Goal: Task Accomplishment & Management: Use online tool/utility

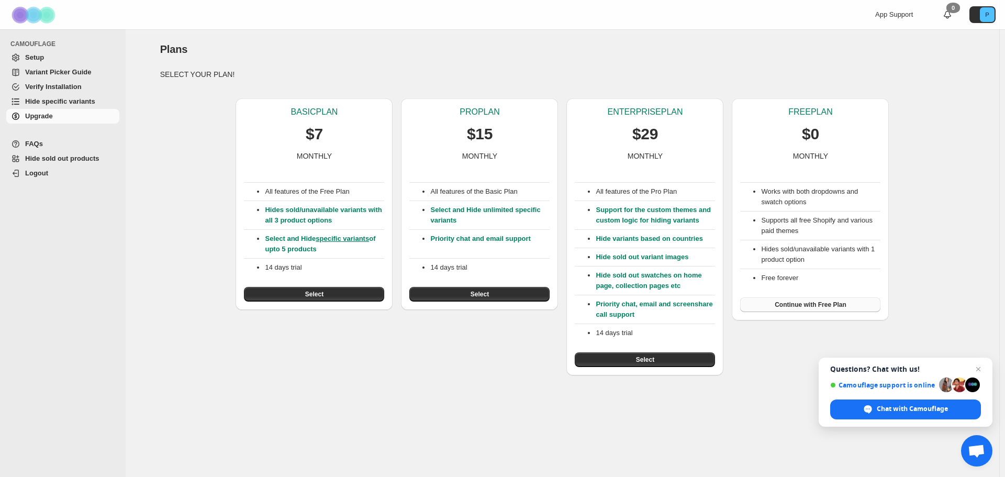
click at [814, 308] on span "Continue with Free Plan" at bounding box center [811, 304] width 72 height 8
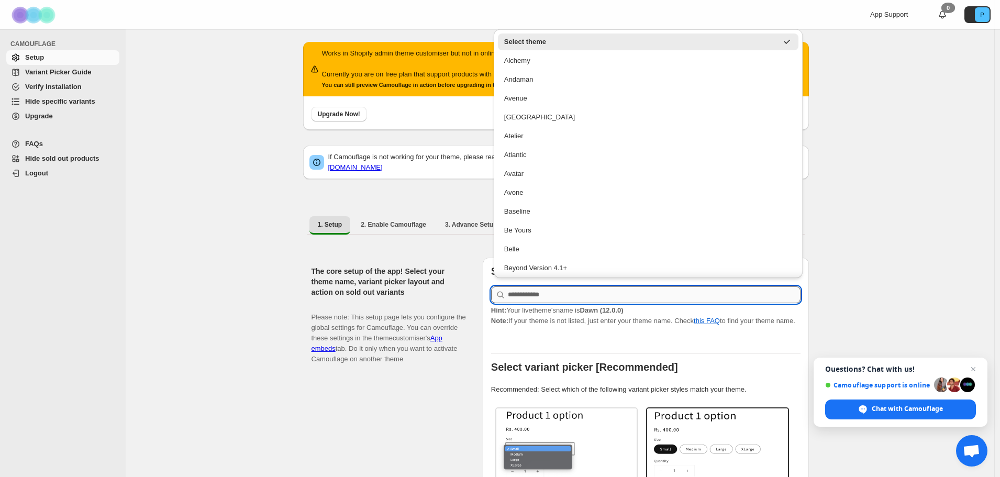
click at [571, 292] on input "text" at bounding box center [654, 294] width 293 height 17
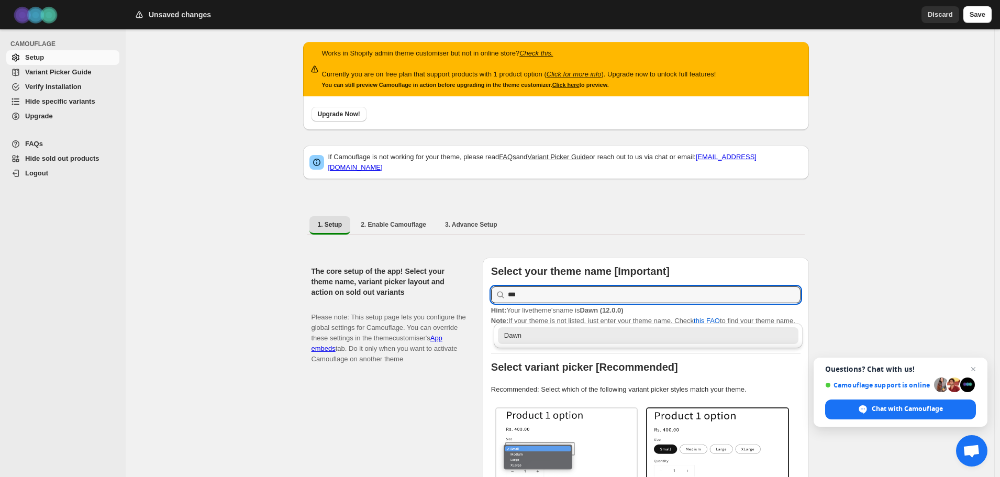
click at [557, 336] on div "Dawn" at bounding box center [648, 335] width 288 height 10
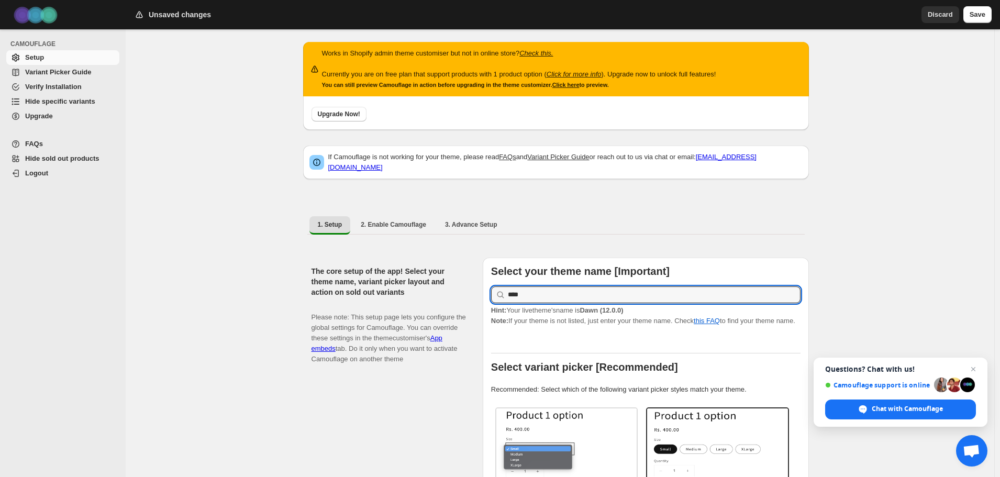
type input "****"
click at [808, 231] on div "1. Setup 2. Enable Camouflage 3. Advance Setup More views 1. Setup 2. Enable Ca…" at bounding box center [556, 224] width 506 height 27
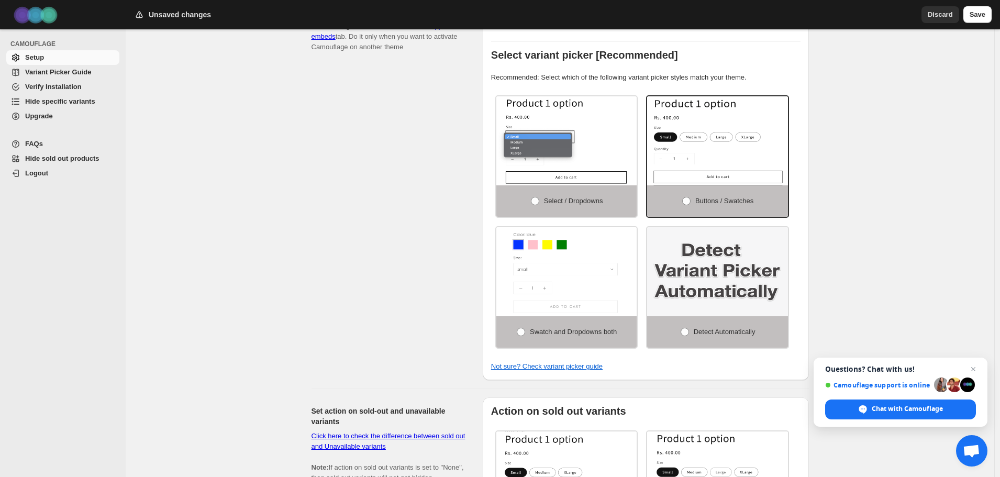
scroll to position [314, 0]
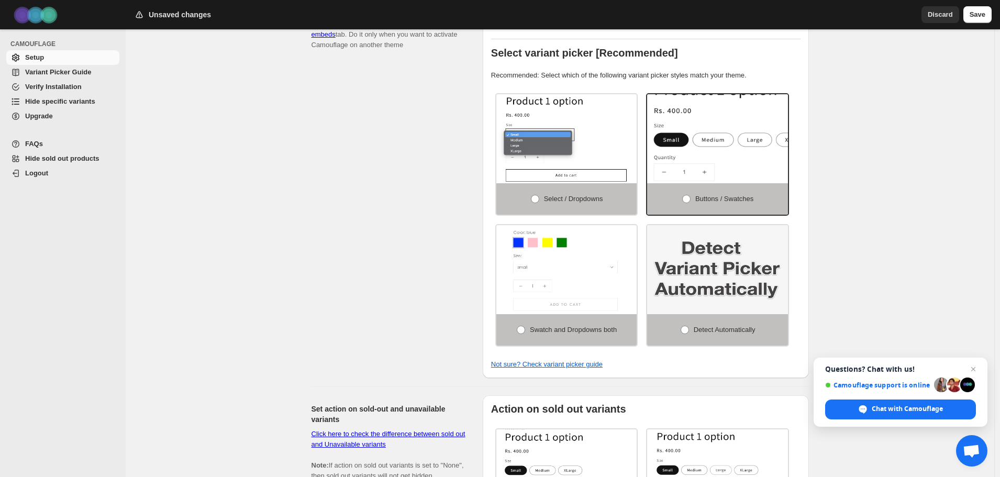
click at [770, 152] on img at bounding box center [749, 145] width 211 height 133
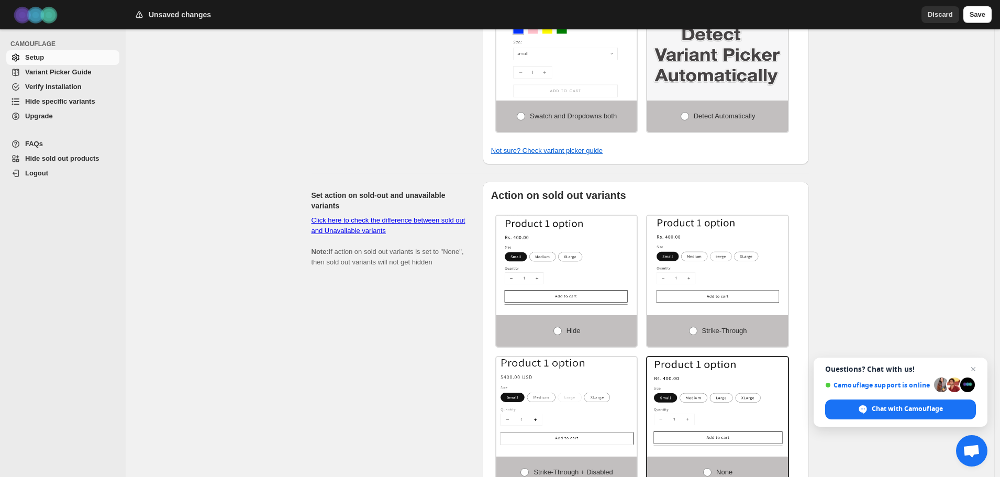
scroll to position [576, 0]
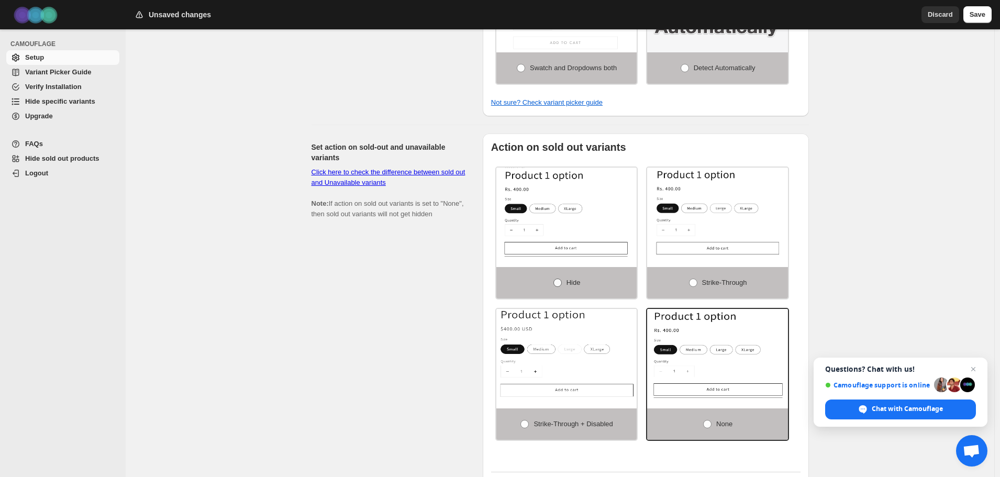
click at [600, 282] on label "Hide" at bounding box center [566, 282] width 141 height 31
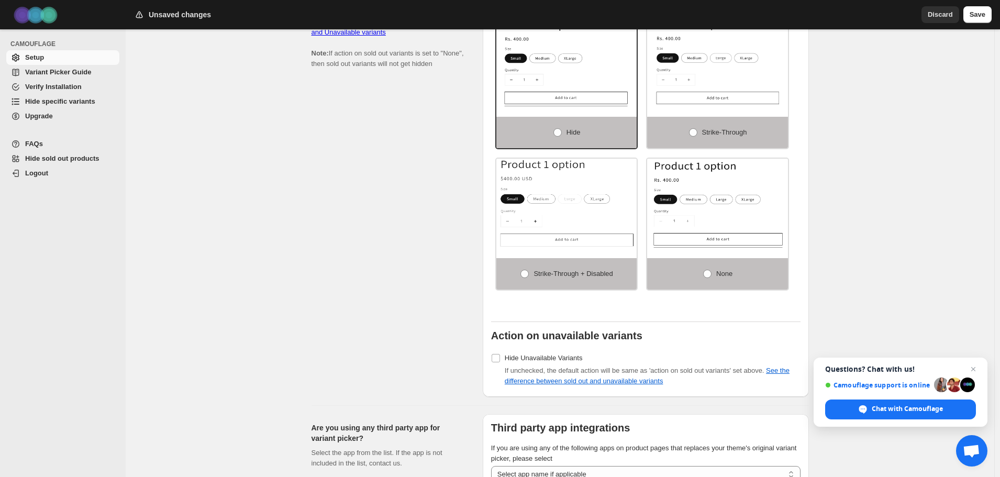
scroll to position [733, 0]
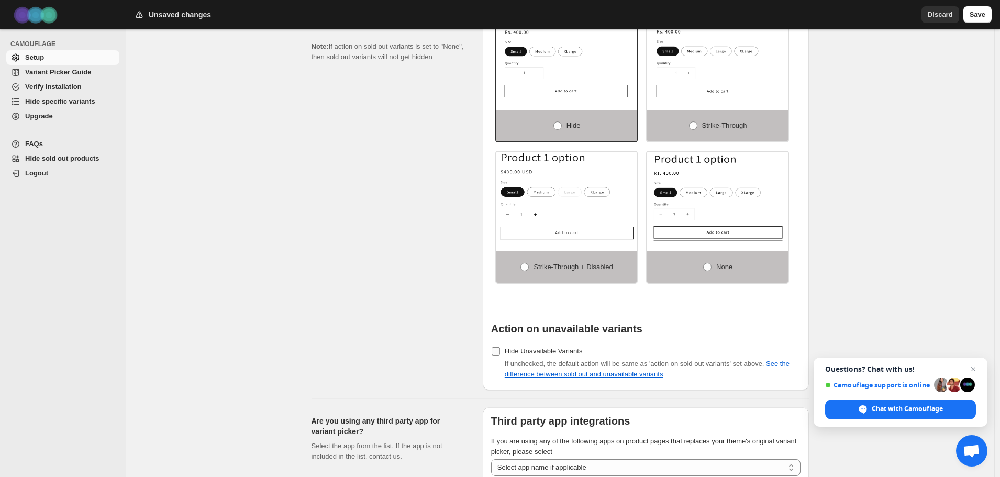
click at [535, 347] on span "Hide Unavailable Variants" at bounding box center [544, 351] width 78 height 8
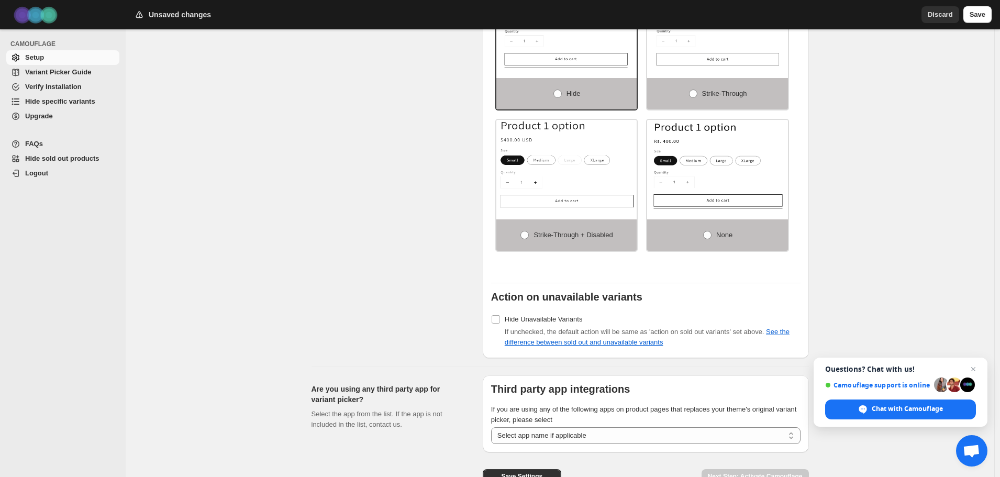
scroll to position [820, 0]
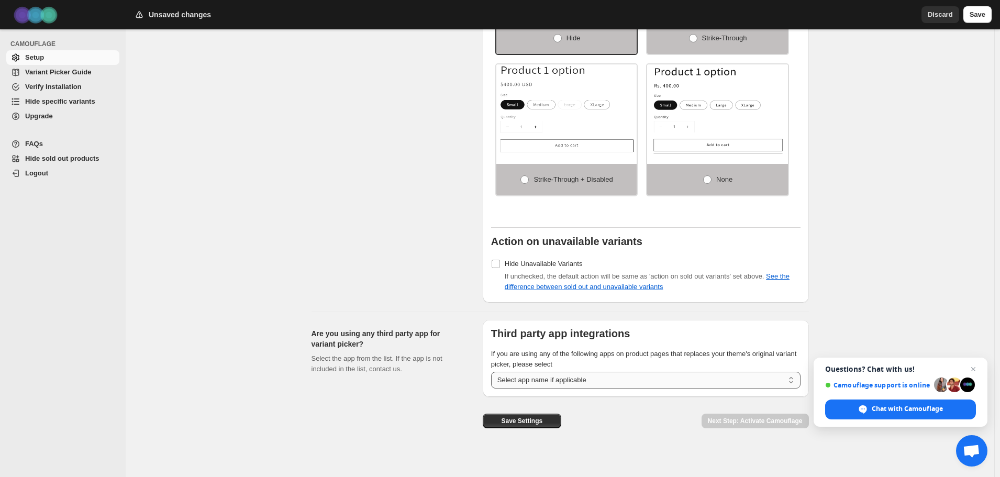
click at [620, 377] on select "**********" at bounding box center [645, 380] width 309 height 17
click at [646, 407] on div "Save Settings Next Step: Activate Camouflage" at bounding box center [641, 412] width 334 height 48
click at [538, 417] on span "Save Settings" at bounding box center [521, 421] width 41 height 8
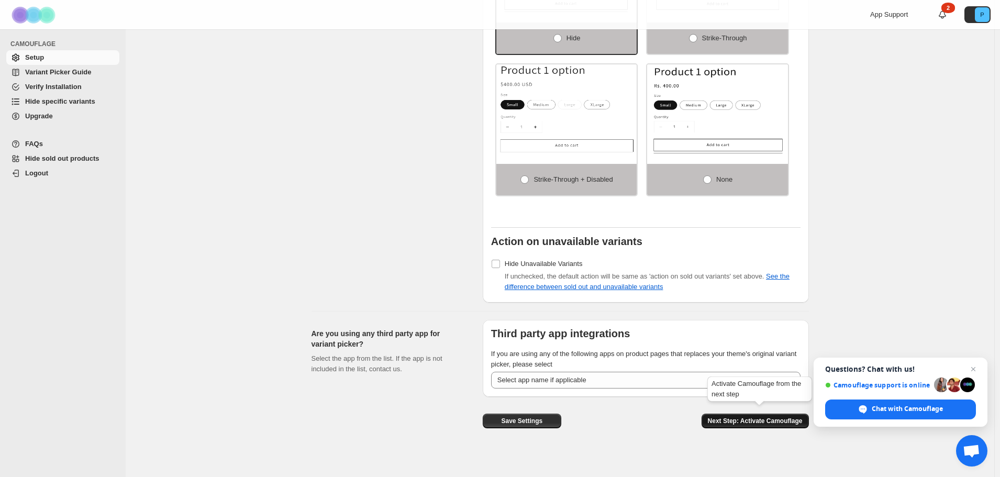
click at [755, 417] on span "Next Step: Activate Camouflage" at bounding box center [755, 421] width 95 height 8
select select "**********"
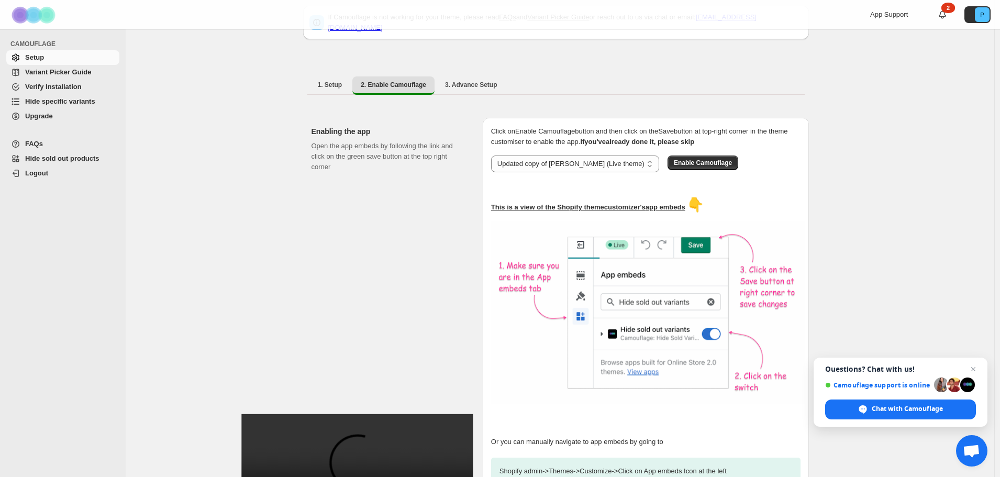
scroll to position [32, 0]
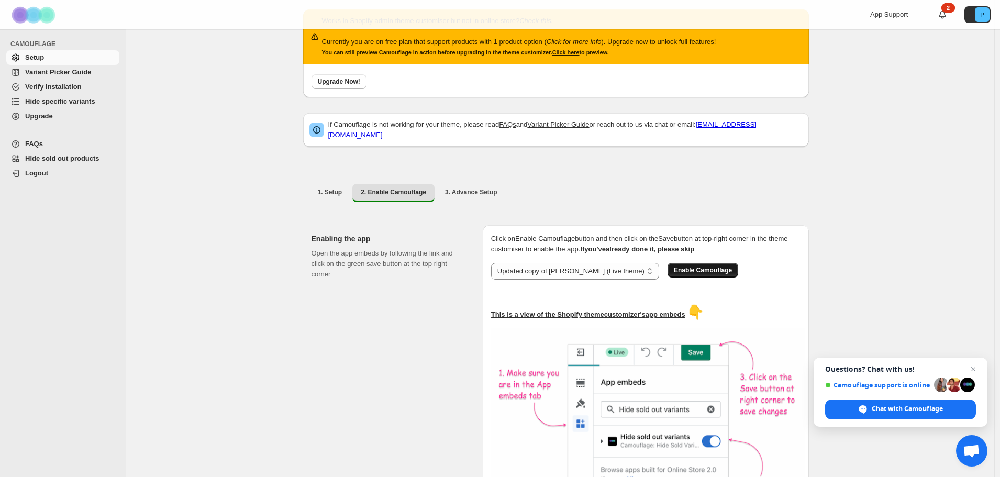
click at [674, 266] on span "Enable Camouflage" at bounding box center [703, 270] width 58 height 8
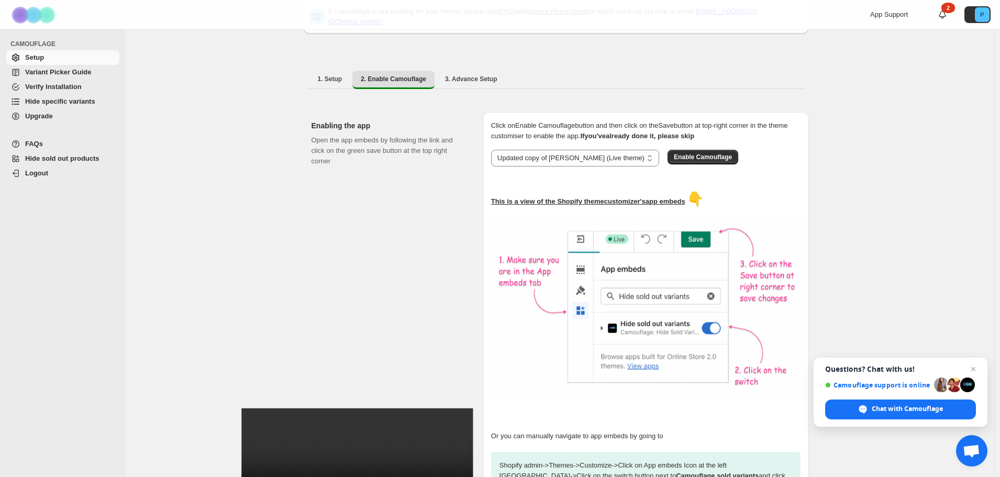
scroll to position [242, 0]
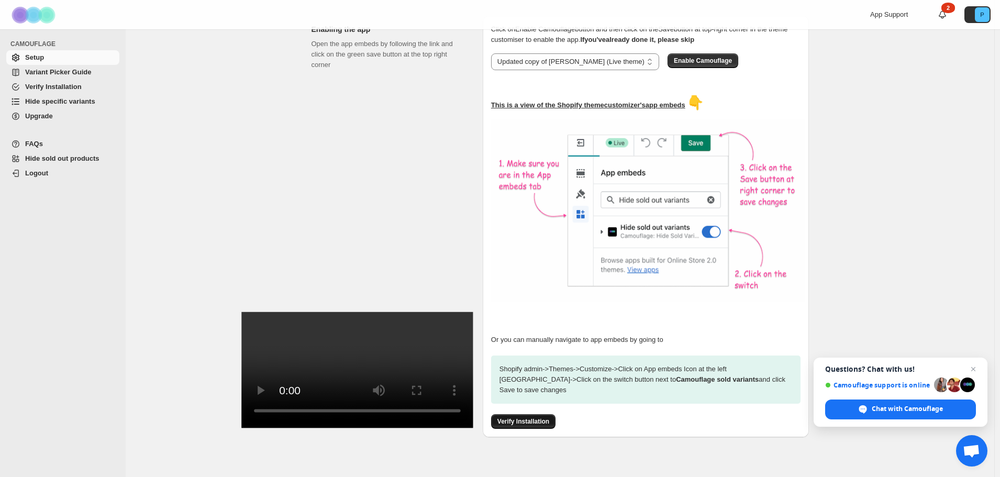
click at [540, 417] on span "Verify Installation" at bounding box center [523, 421] width 52 height 8
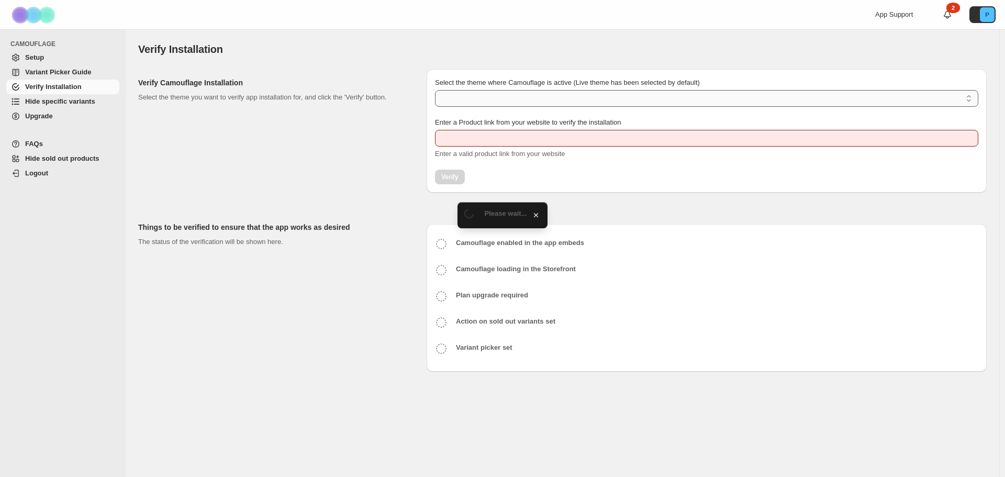
type input "**********"
select select "**********"
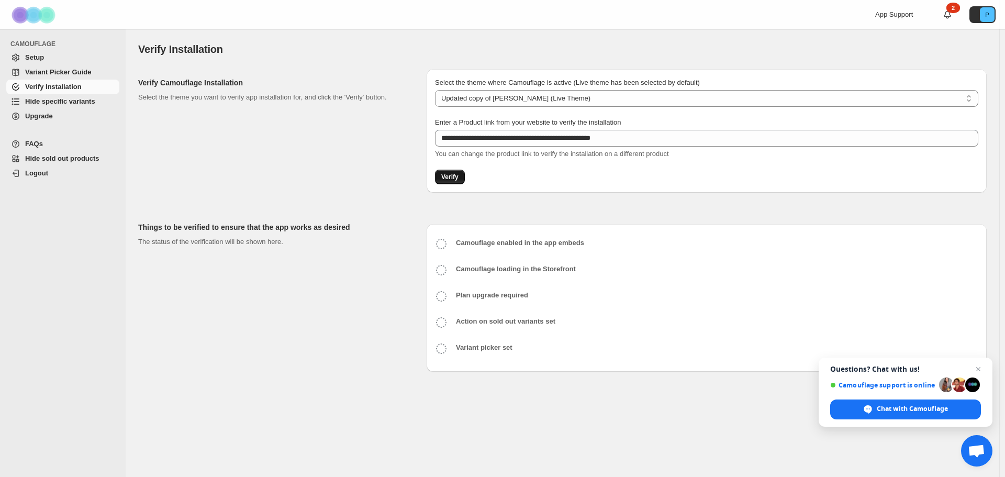
click at [453, 178] on span "Verify" at bounding box center [449, 177] width 17 height 8
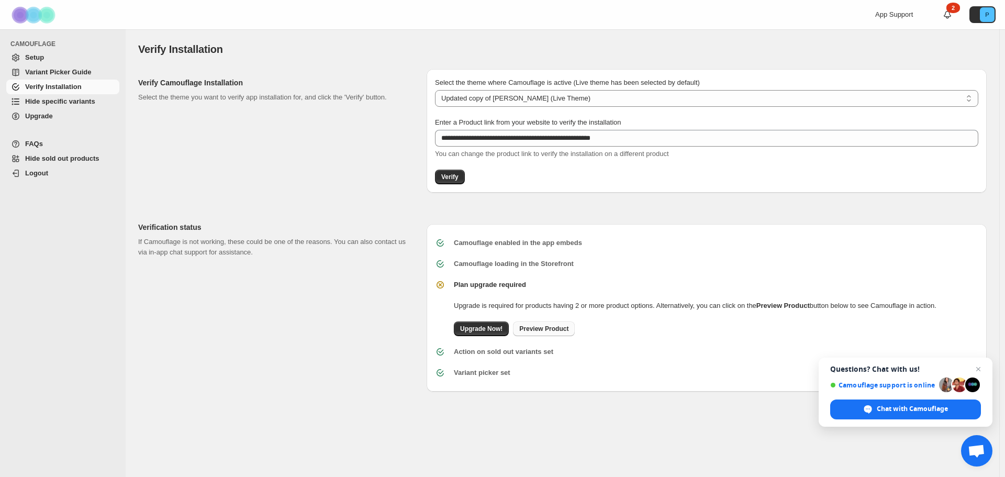
click at [541, 333] on link "Preview Product" at bounding box center [544, 328] width 62 height 15
click at [974, 368] on span "Open chat" at bounding box center [978, 369] width 13 height 13
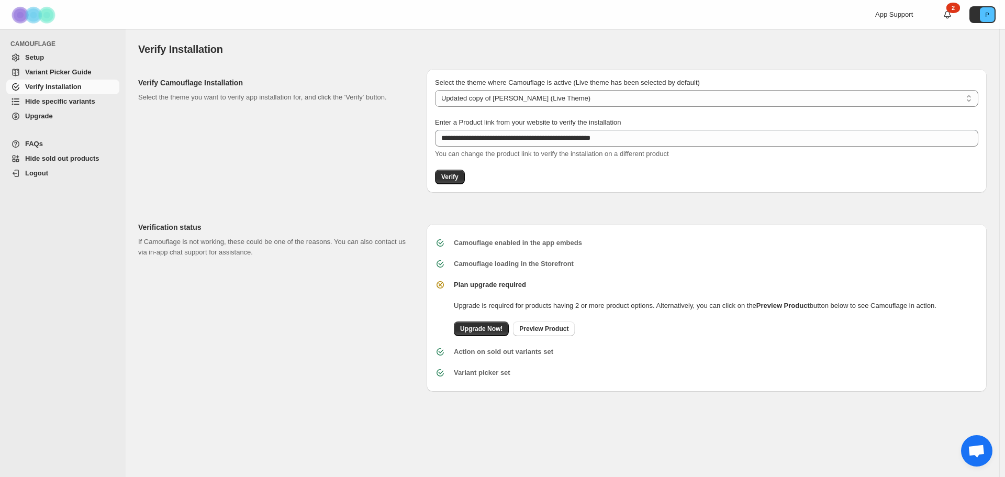
click at [70, 72] on span "Variant Picker Guide" at bounding box center [58, 72] width 66 height 8
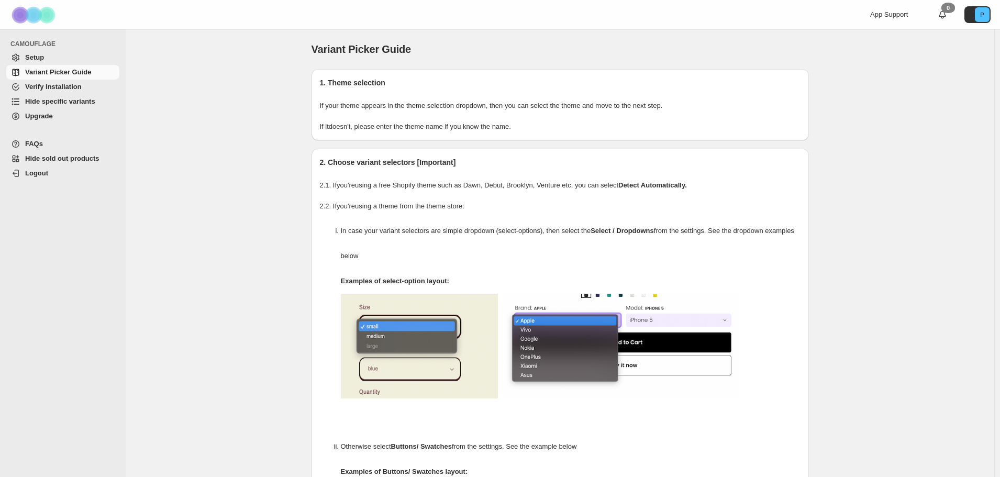
click at [46, 59] on span "Setup" at bounding box center [71, 57] width 92 height 10
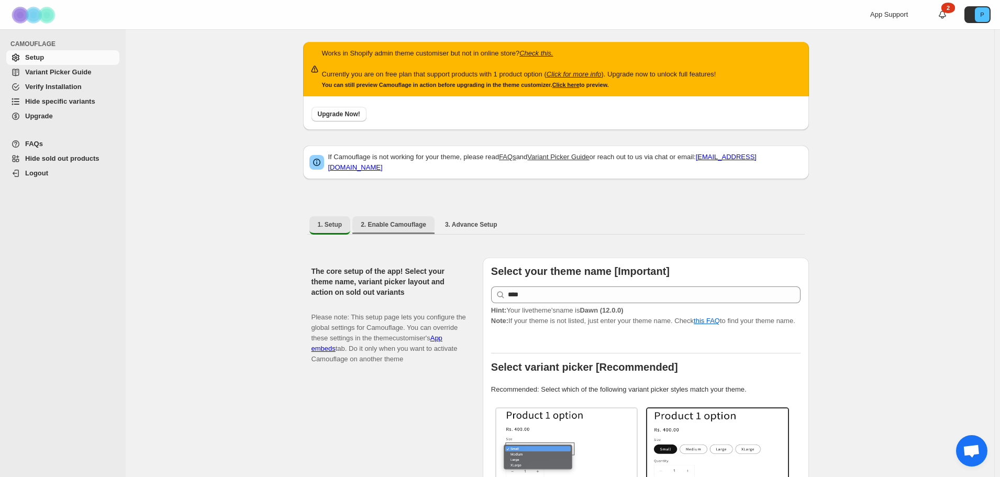
click at [402, 221] on span "2. Enable Camouflage" at bounding box center [393, 224] width 65 height 8
select select "**********"
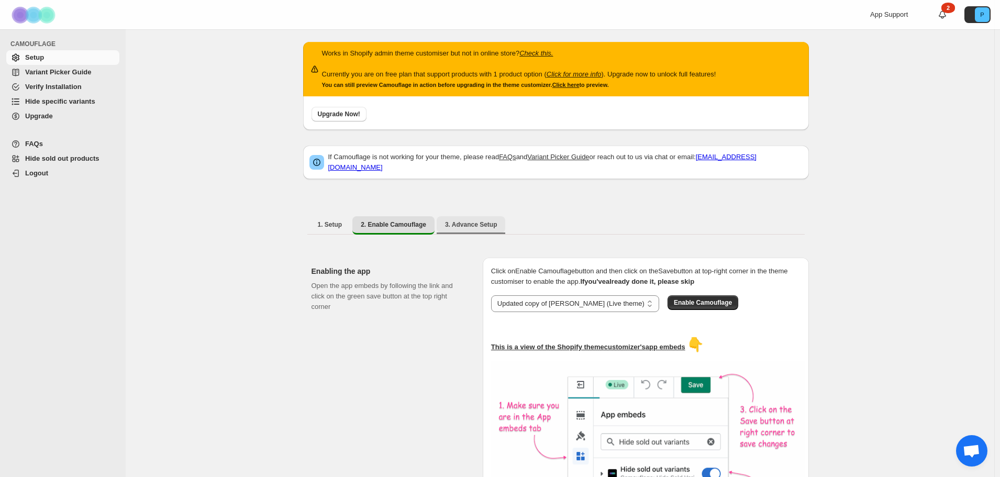
click at [483, 222] on span "3. Advance Setup" at bounding box center [471, 224] width 52 height 8
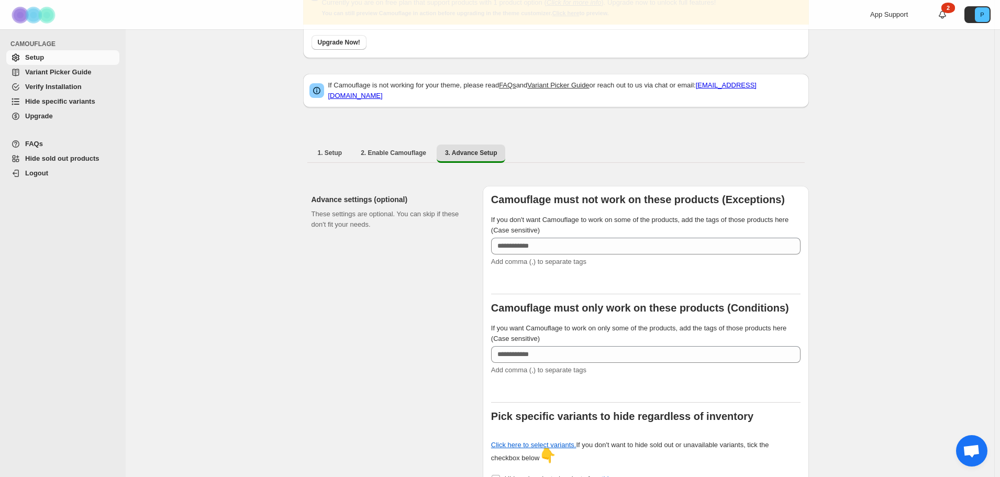
scroll to position [52, 0]
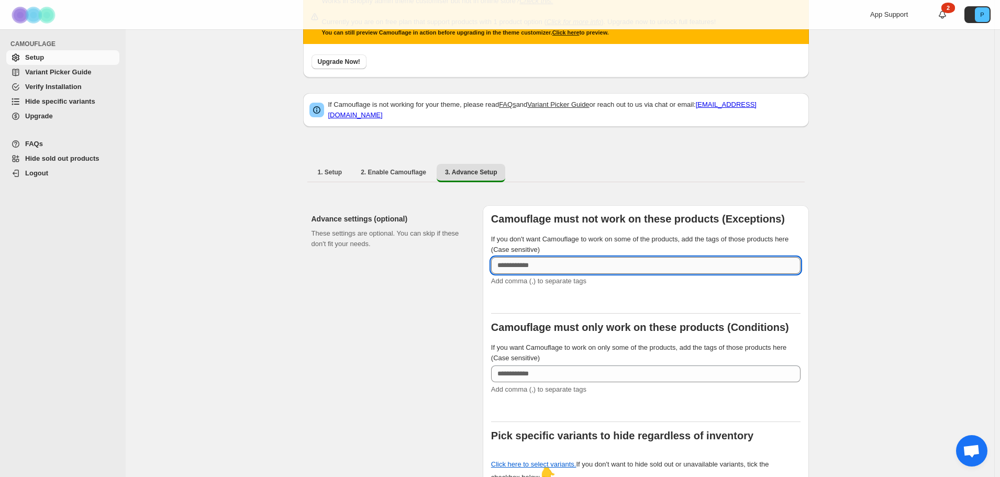
click at [573, 263] on input "If you don't want Camouflage to work on some of the products, add the tags of t…" at bounding box center [645, 265] width 309 height 17
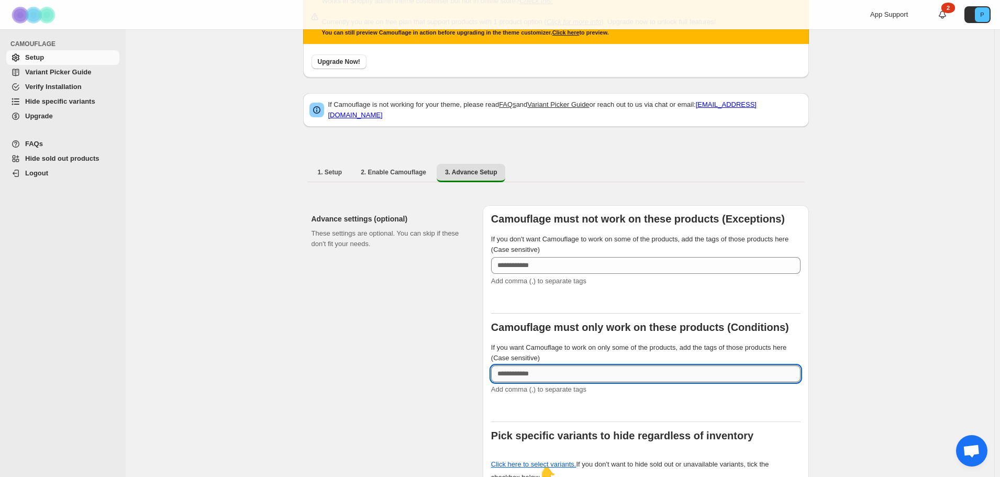
click at [655, 366] on input "If you want Camouflage to work on only some of the products, add the tags of th…" at bounding box center [645, 373] width 309 height 17
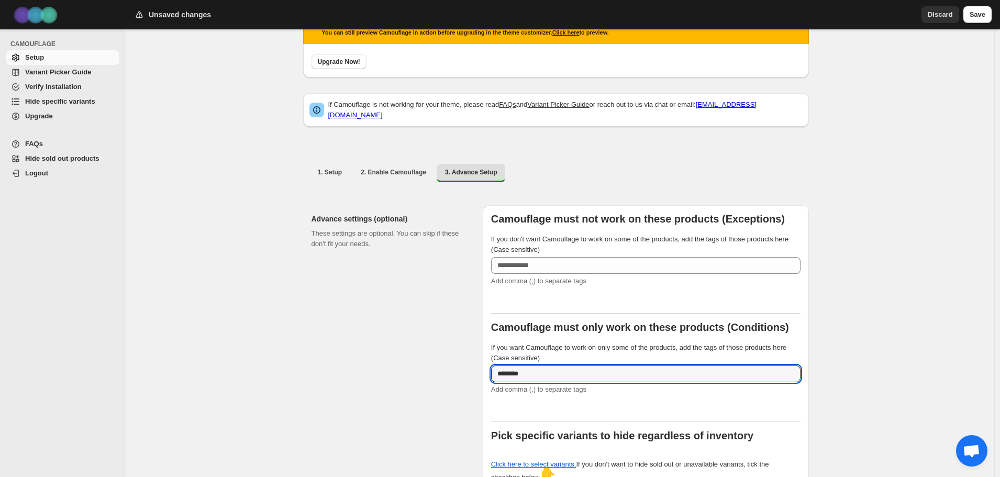
type input "********"
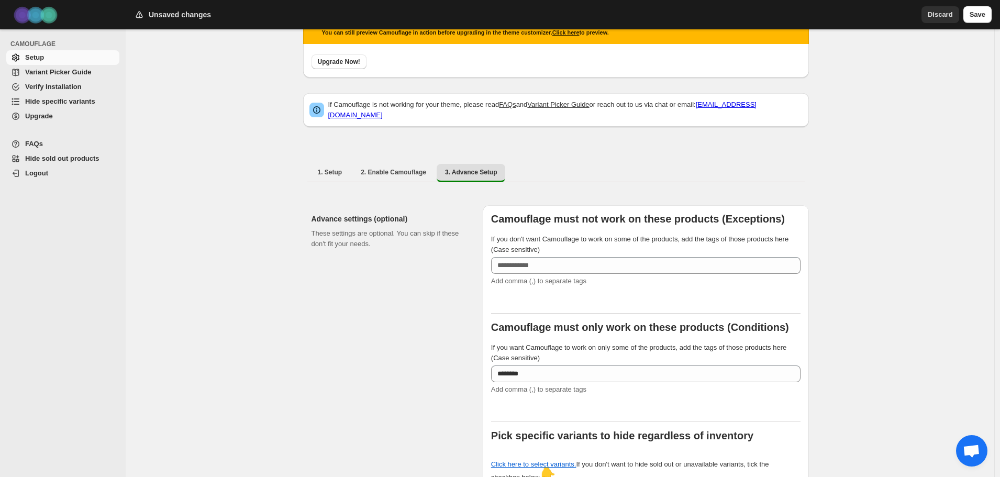
click at [782, 276] on div "Add comma (,) to separate tags" at bounding box center [645, 281] width 309 height 10
click at [980, 13] on span "Save" at bounding box center [977, 14] width 16 height 10
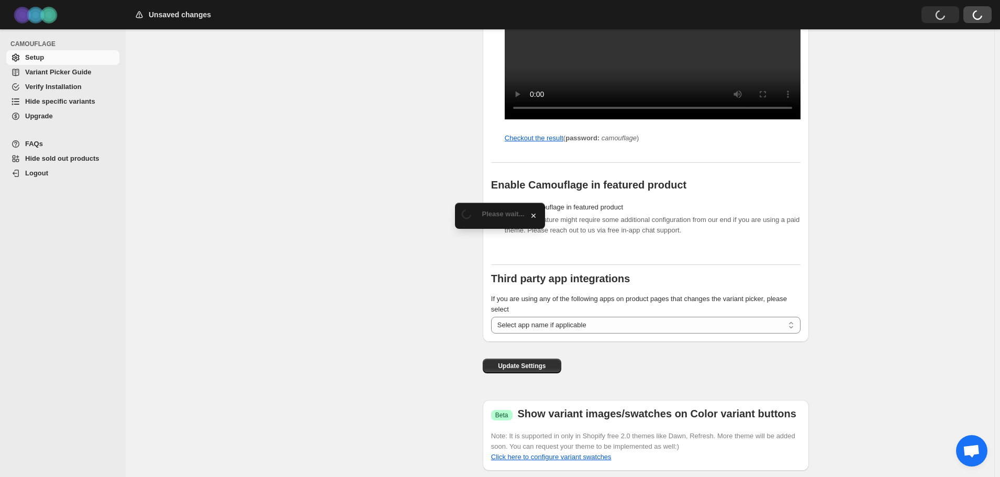
scroll to position [1160, 0]
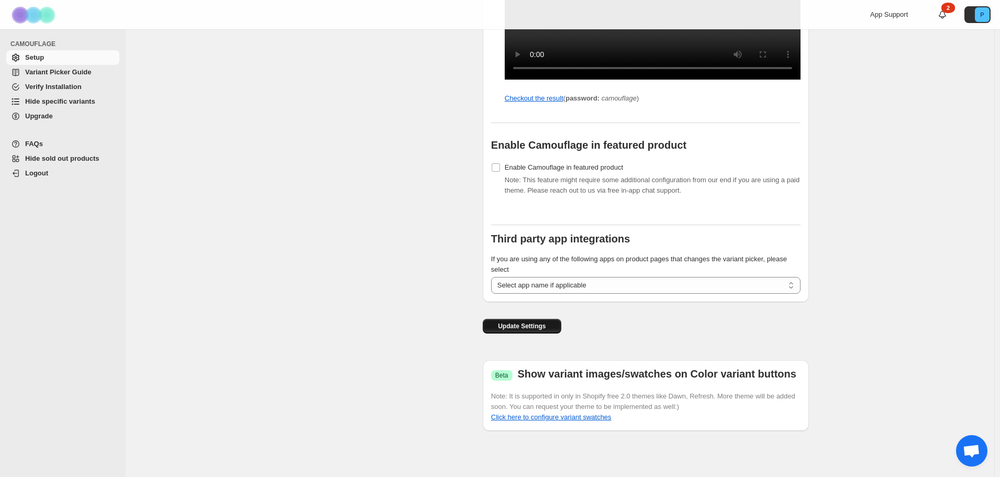
click at [513, 320] on button "Update Settings" at bounding box center [522, 326] width 79 height 15
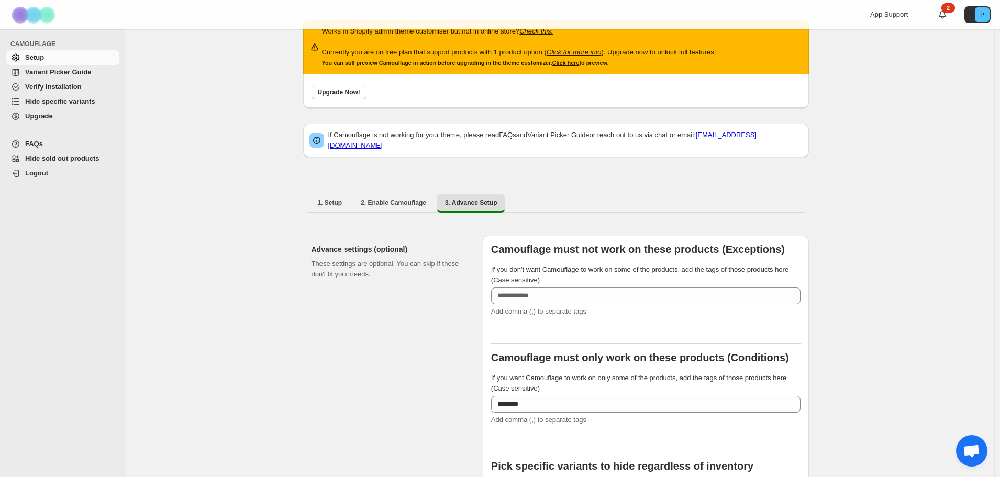
scroll to position [0, 0]
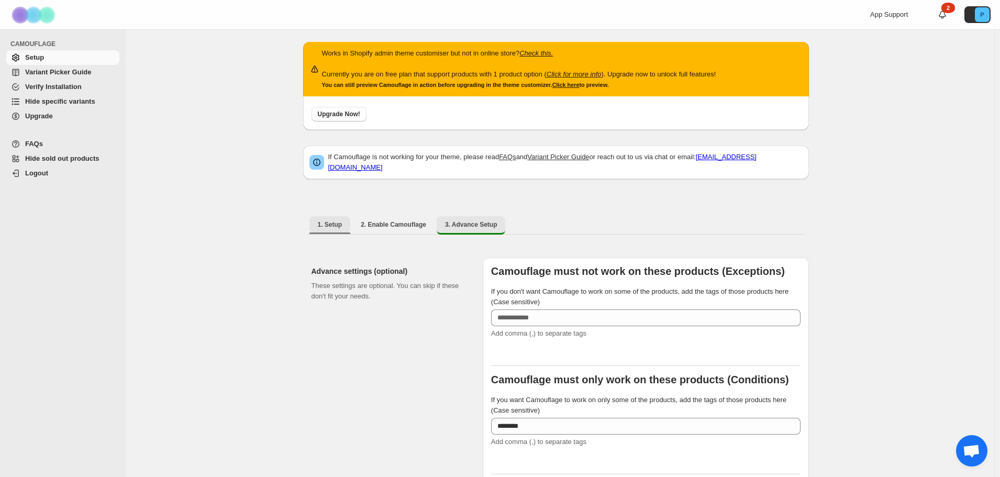
click at [318, 220] on button "1. Setup" at bounding box center [329, 224] width 41 height 17
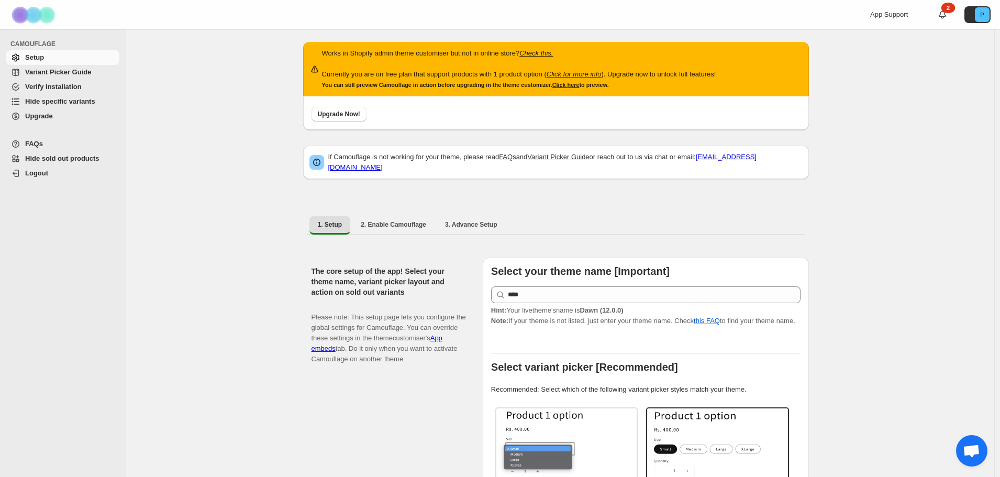
click at [396, 211] on div "1. Setup 2. Enable Camouflage 3. Advance Setup More views 1. Setup 2. Enable Ca…" at bounding box center [556, 224] width 506 height 27
click at [393, 211] on div "1. Setup 2. Enable Camouflage 3. Advance Setup More views 1. Setup 2. Enable Ca…" at bounding box center [556, 224] width 506 height 27
click at [393, 216] on button "2. Enable Camouflage" at bounding box center [393, 224] width 82 height 17
select select "**********"
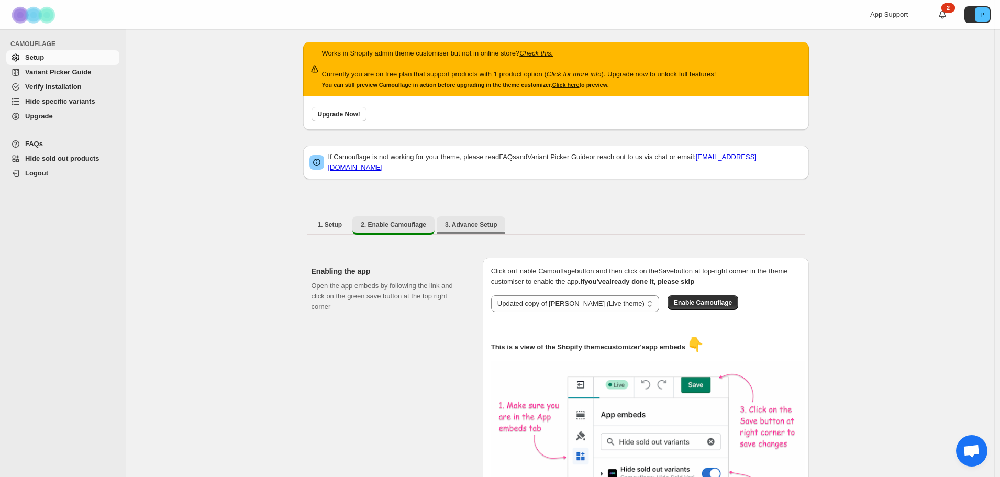
click at [462, 220] on span "3. Advance Setup" at bounding box center [471, 224] width 52 height 8
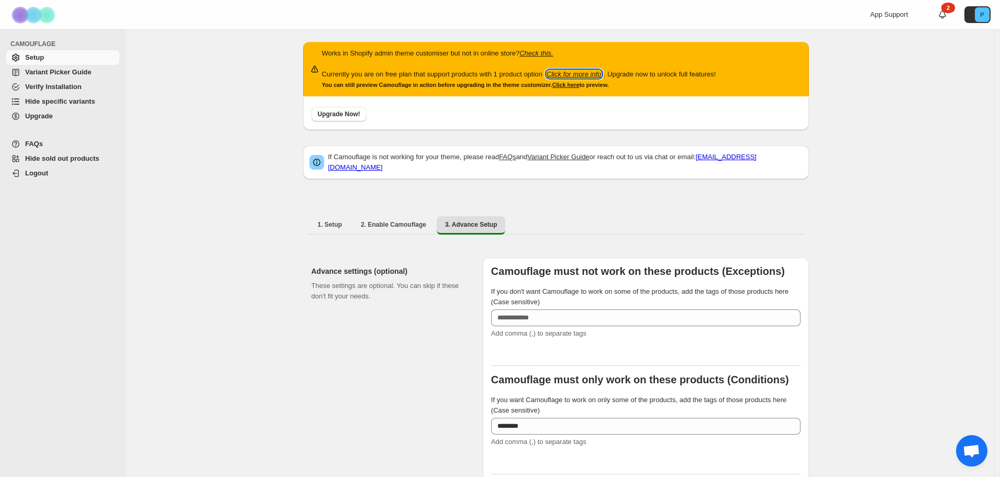
click at [584, 74] on icon "Click for more info" at bounding box center [573, 74] width 55 height 8
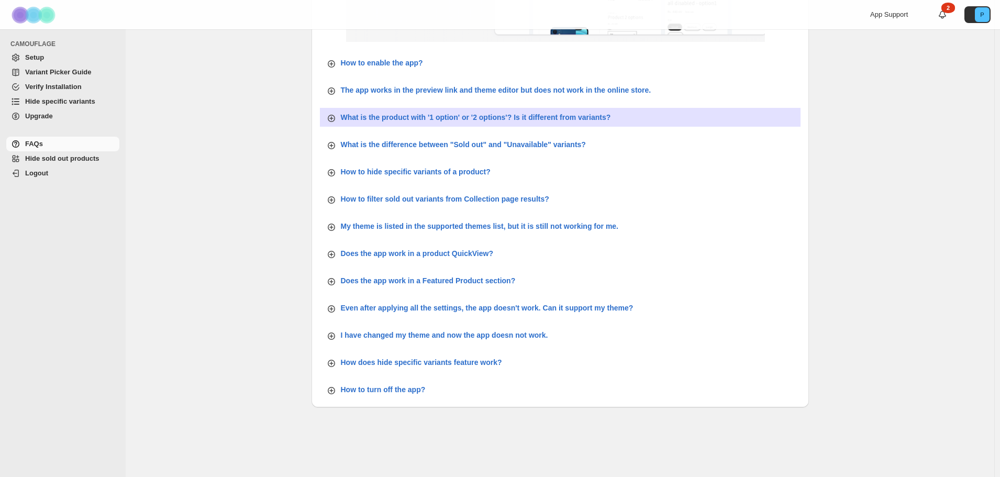
scroll to position [318, 0]
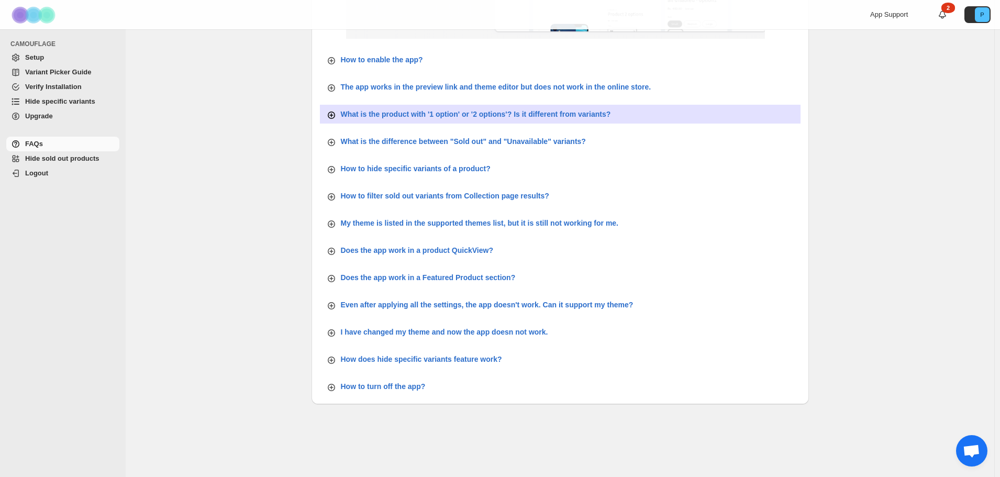
click at [465, 109] on p "What is the product with '1 option' or '2 options'? Is it different from varian…" at bounding box center [476, 114] width 270 height 10
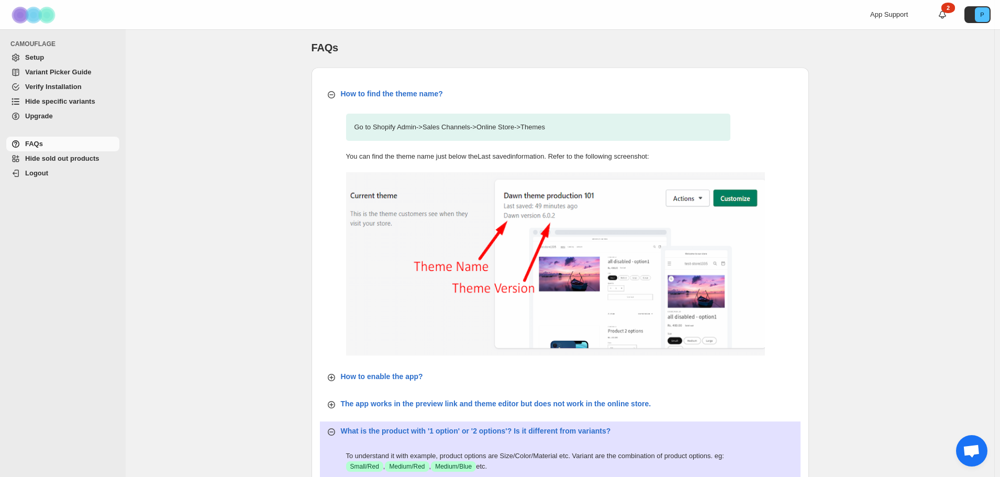
scroll to position [0, 0]
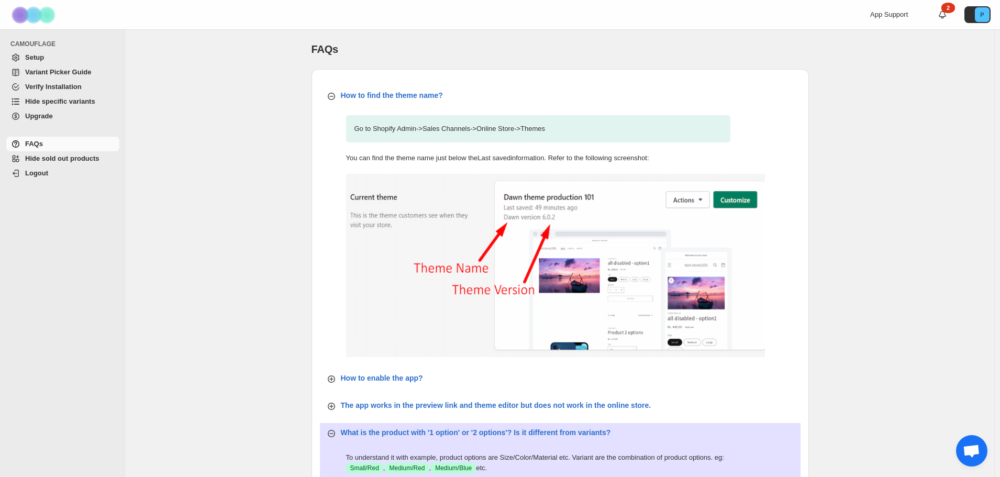
click at [36, 61] on span "Setup" at bounding box center [34, 57] width 19 height 8
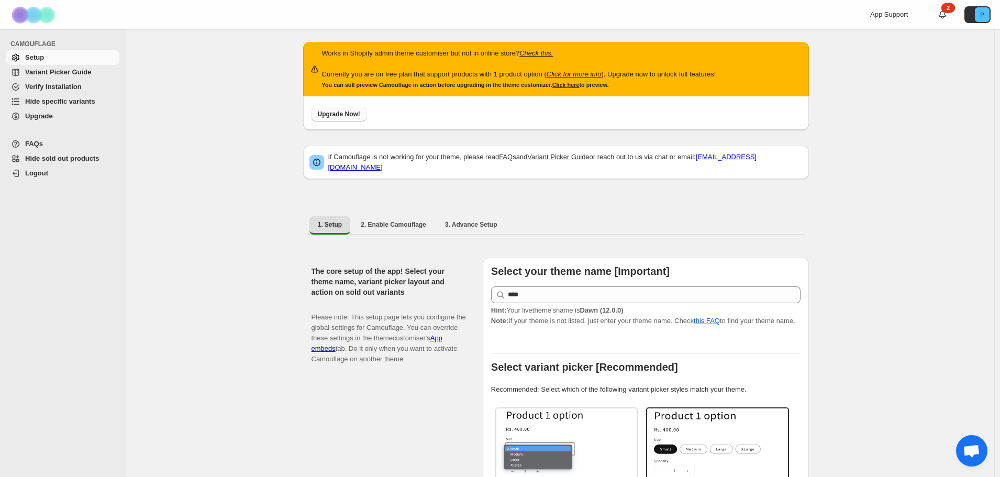
click at [340, 111] on span "Upgrade Now!" at bounding box center [339, 114] width 42 height 8
